Goal: Task Accomplishment & Management: Manage account settings

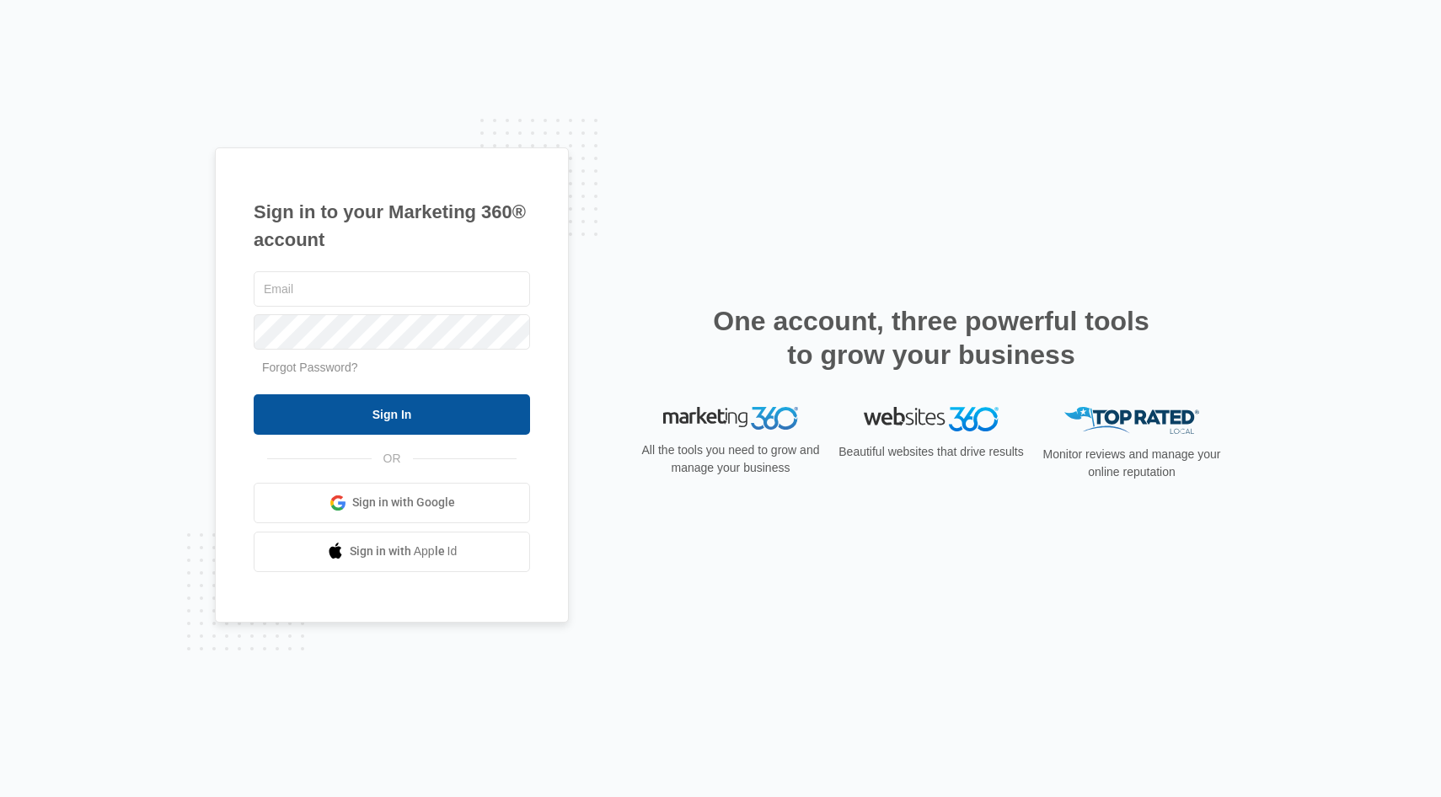
type input "[PERSON_NAME][EMAIL_ADDRESS][DOMAIN_NAME]"
click at [441, 423] on input "Sign In" at bounding box center [392, 414] width 276 height 40
